Goal: Transaction & Acquisition: Purchase product/service

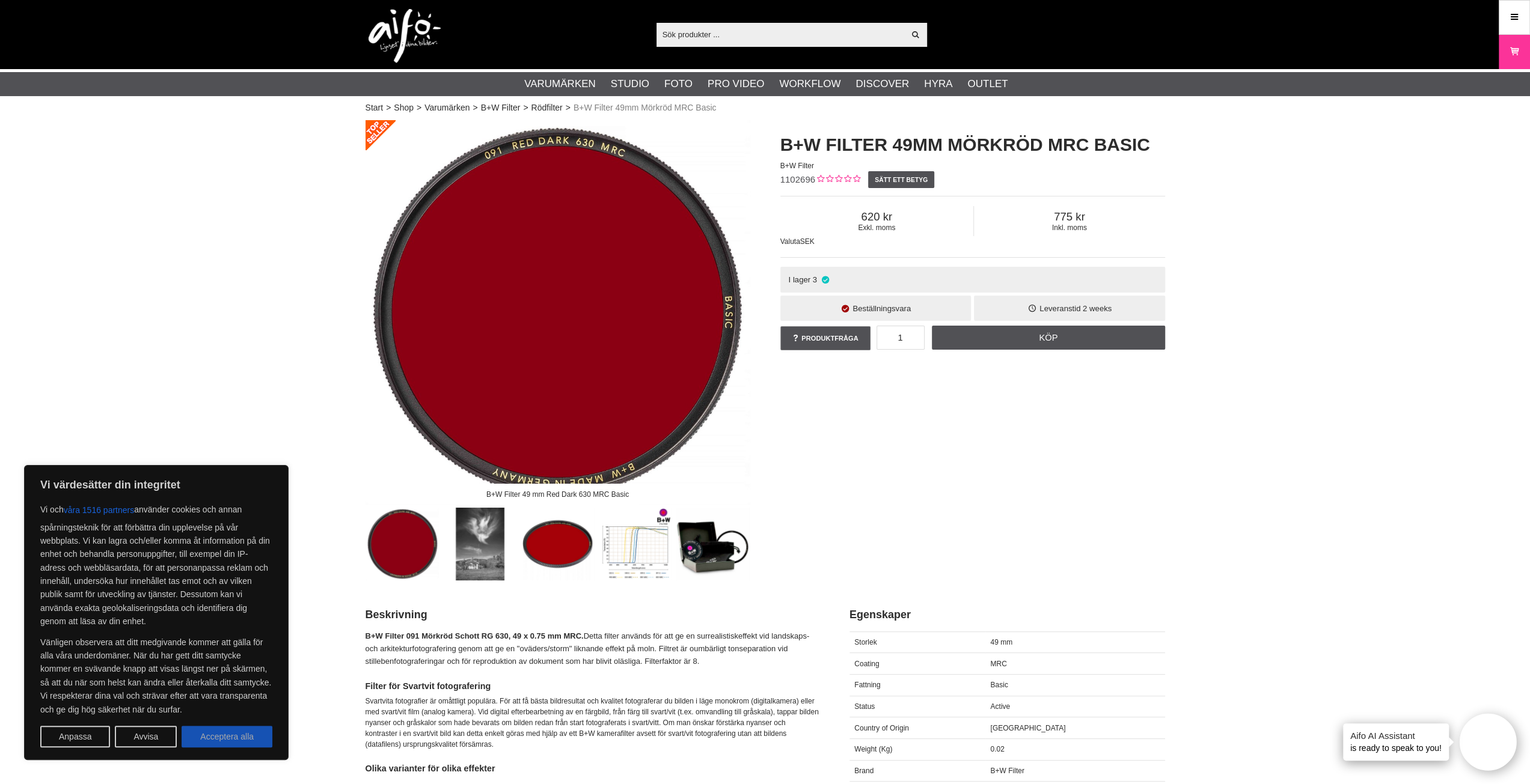
click at [213, 735] on button "Acceptera alla" at bounding box center [227, 736] width 91 height 21
checkbox input "true"
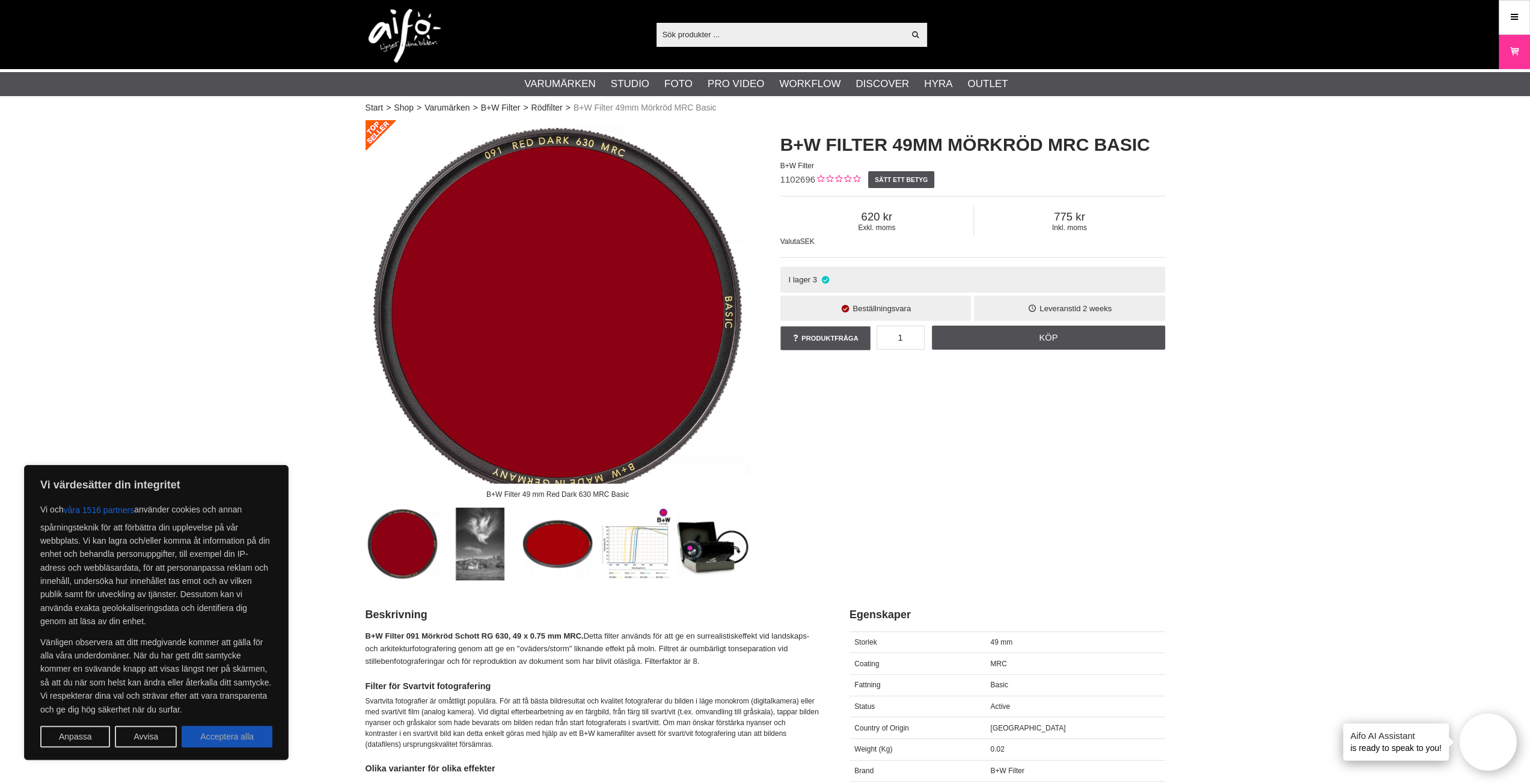
checkbox input "true"
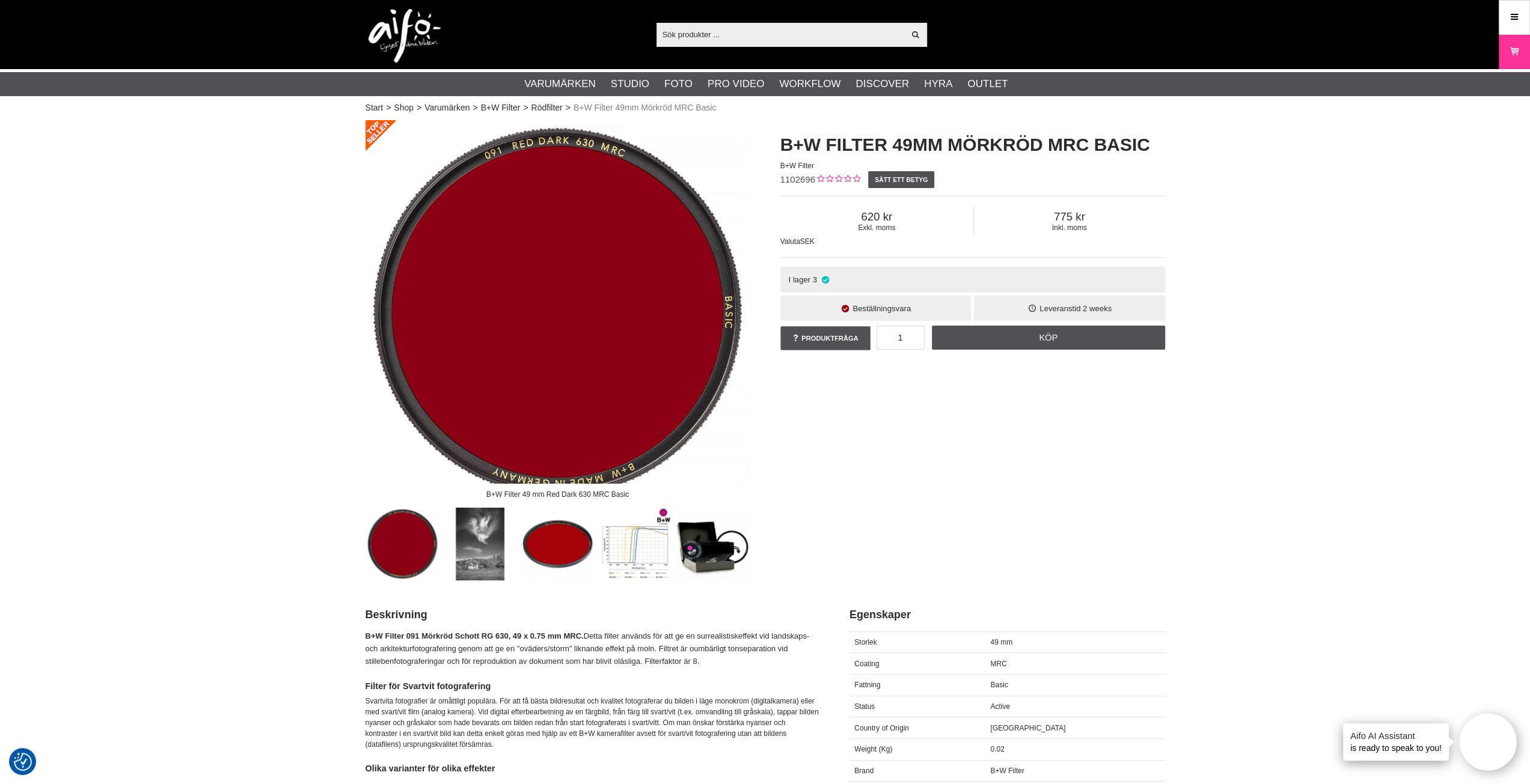
click at [546, 542] on img at bounding box center [558, 544] width 73 height 73
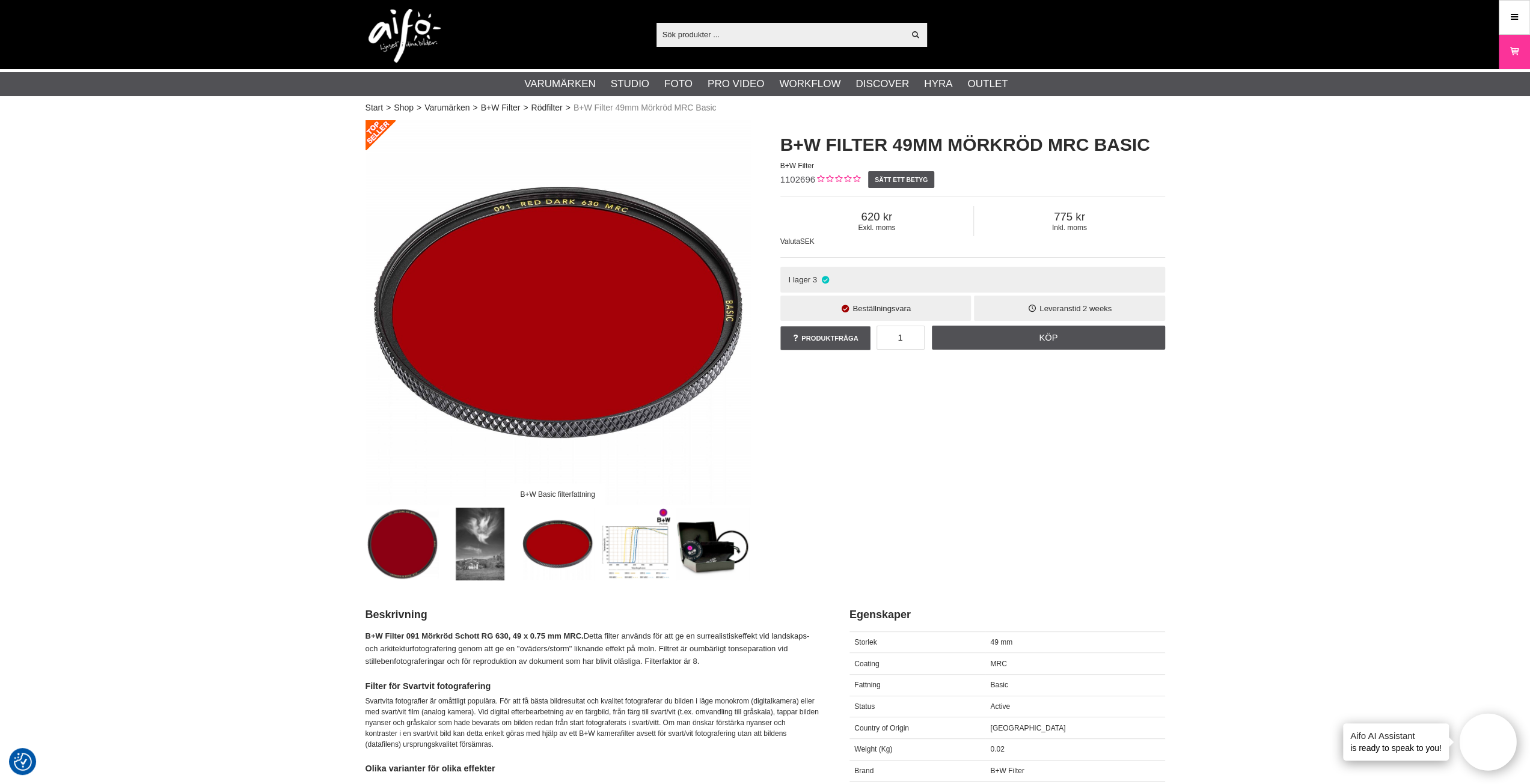
click at [389, 562] on img at bounding box center [403, 544] width 73 height 73
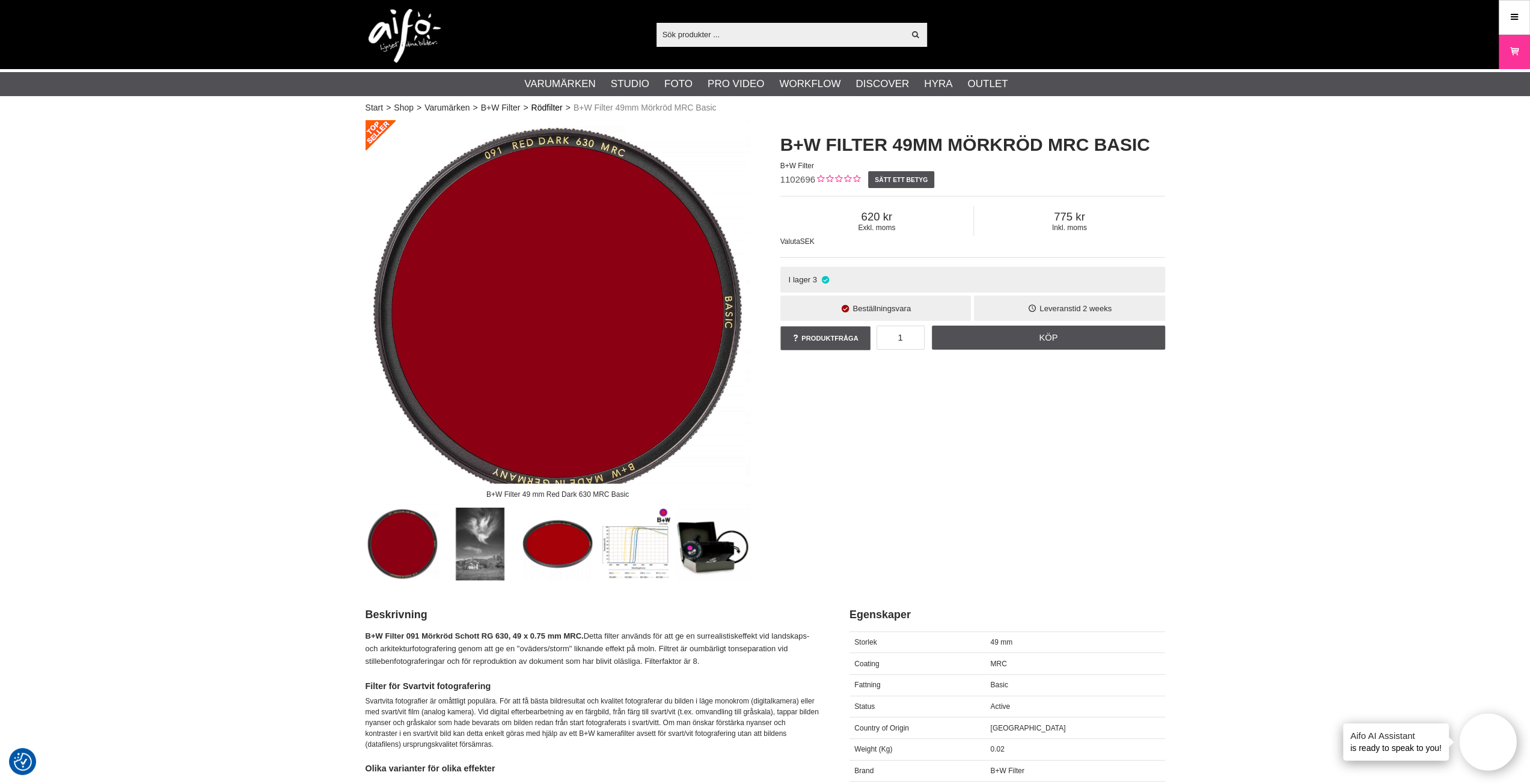
click at [548, 109] on link "Rödfilter" at bounding box center [546, 108] width 31 height 13
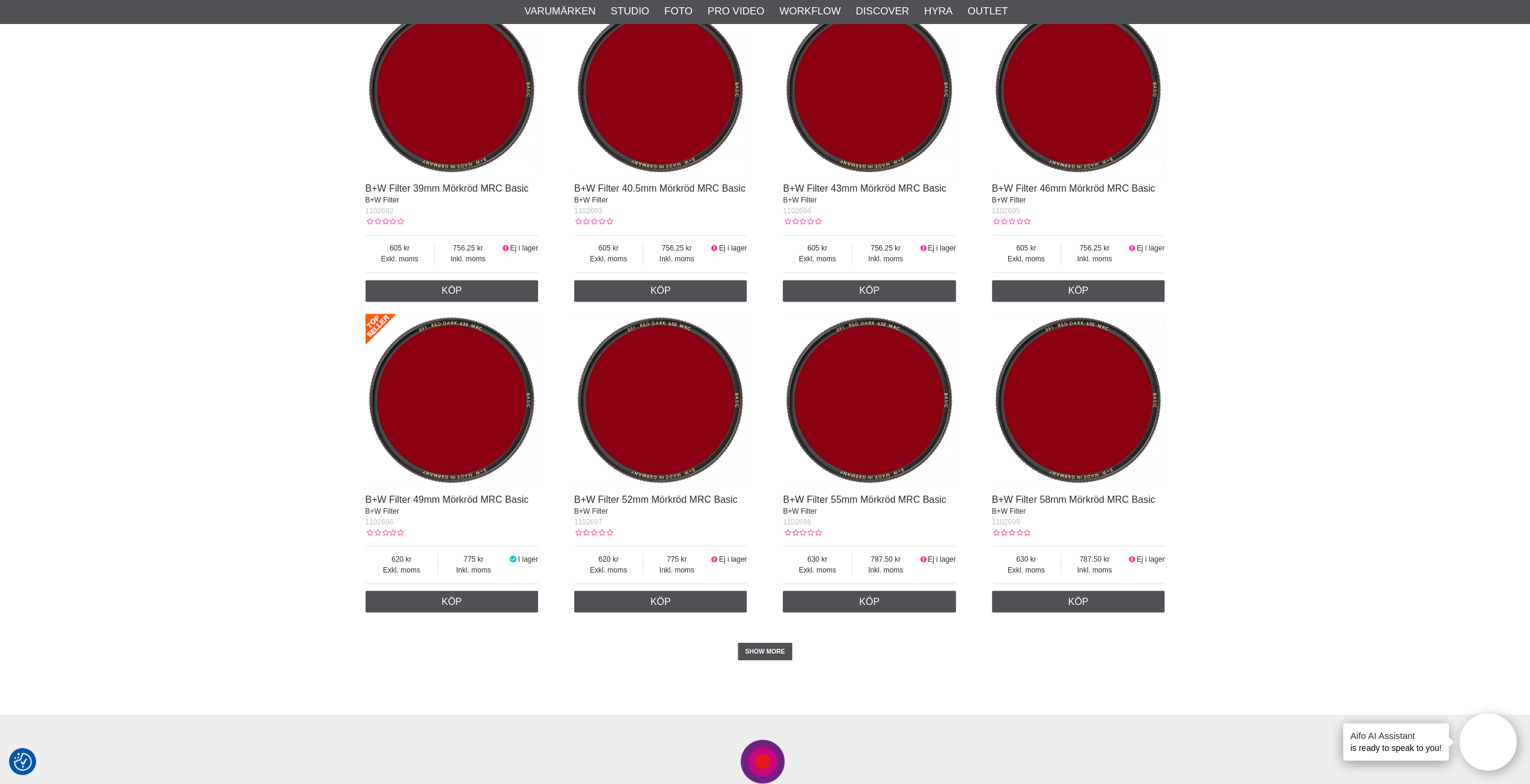
scroll to position [1923, 0]
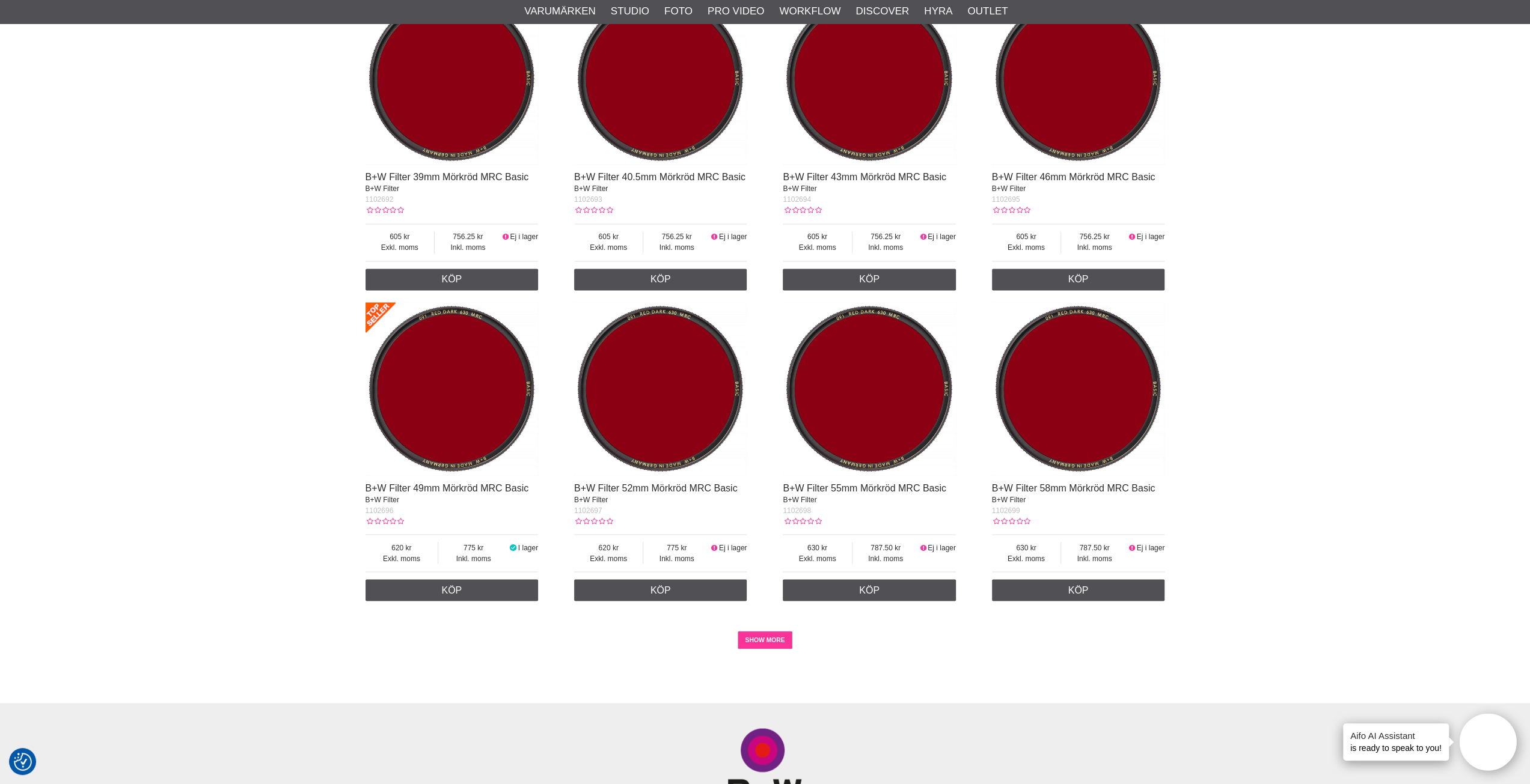
click at [771, 644] on link "SHOW MORE" at bounding box center [764, 640] width 55 height 18
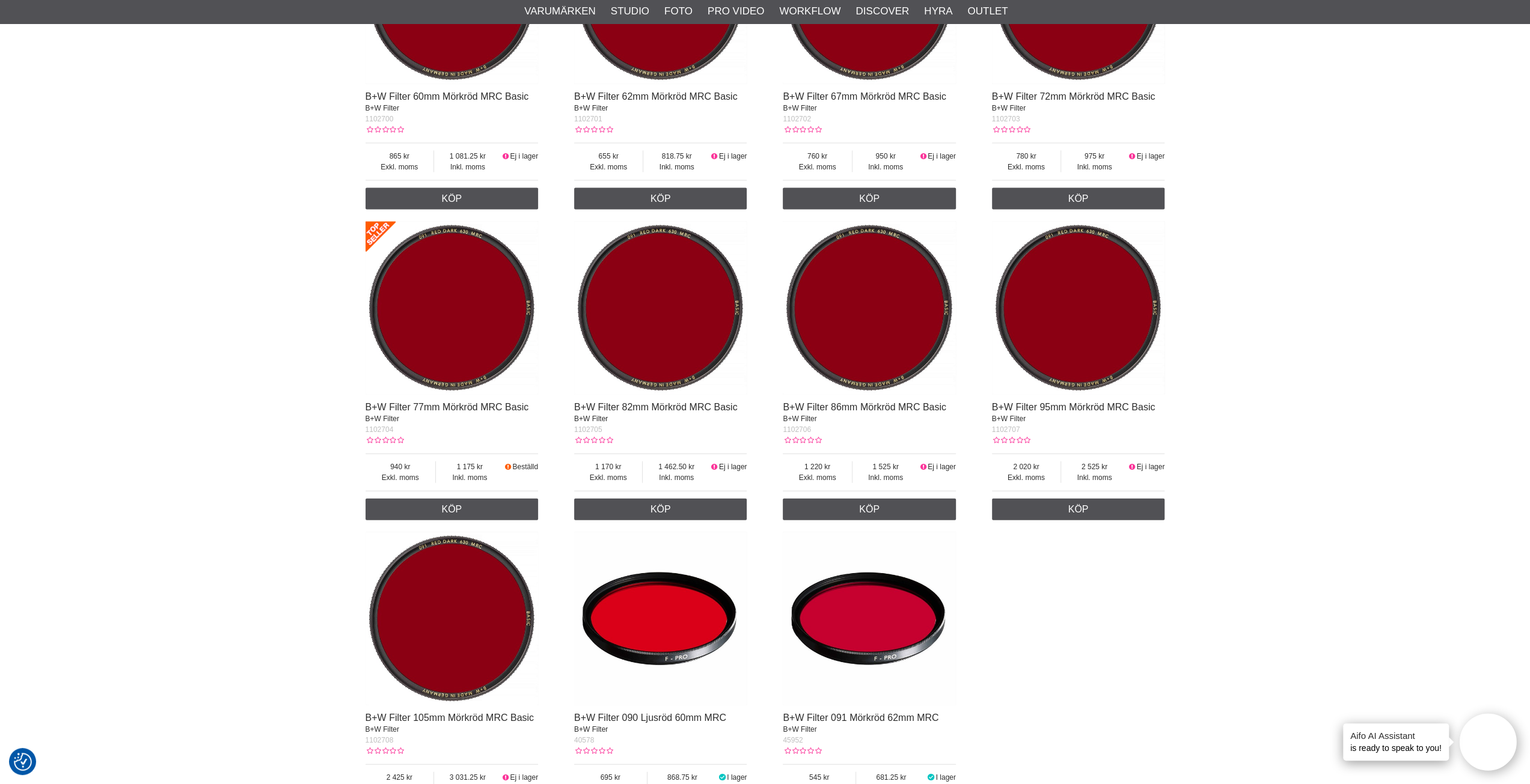
scroll to position [2643, 0]
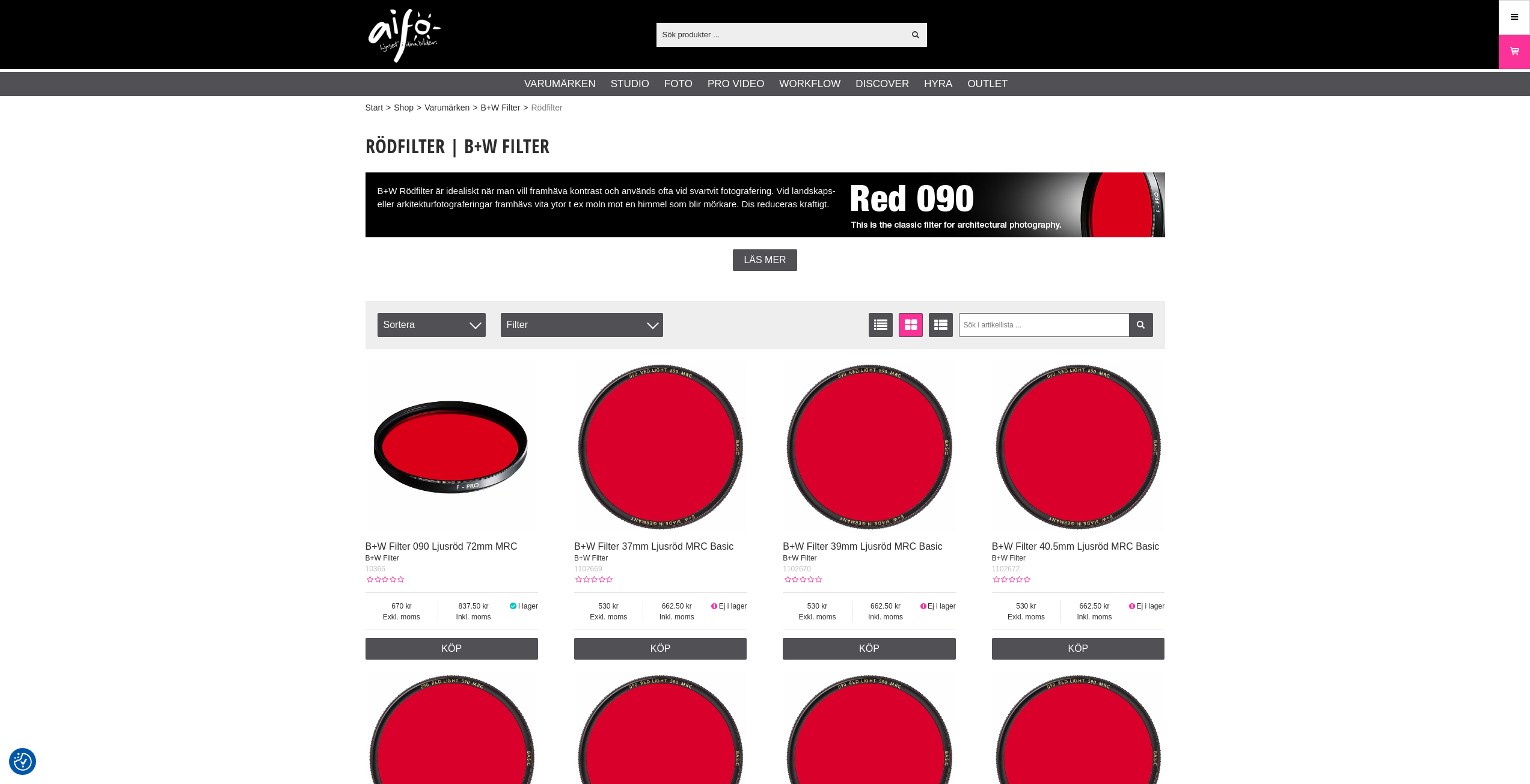
scroll to position [2643, 0]
